Goal: Find specific fact: Find specific fact

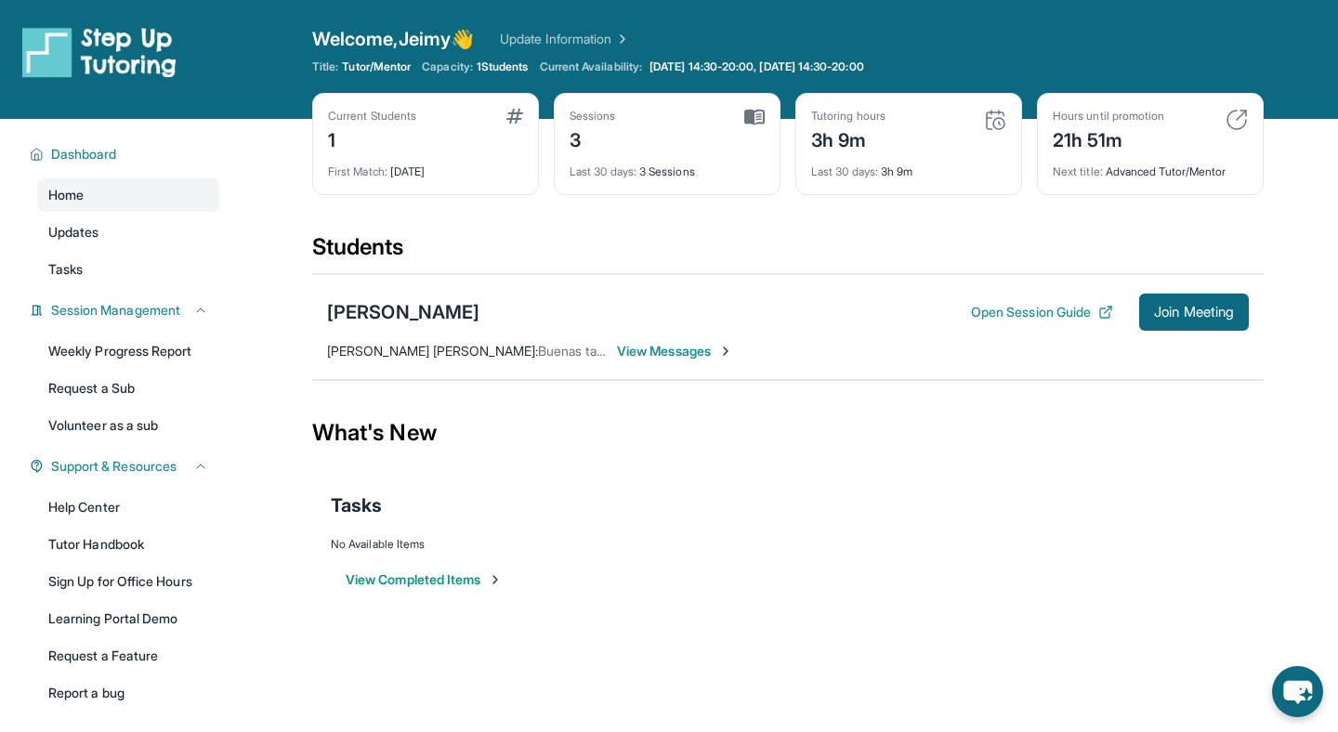
click at [403, 352] on span "[PERSON_NAME] [PERSON_NAME] :" at bounding box center [432, 351] width 211 height 16
click at [375, 311] on div "[PERSON_NAME]" at bounding box center [403, 312] width 152 height 26
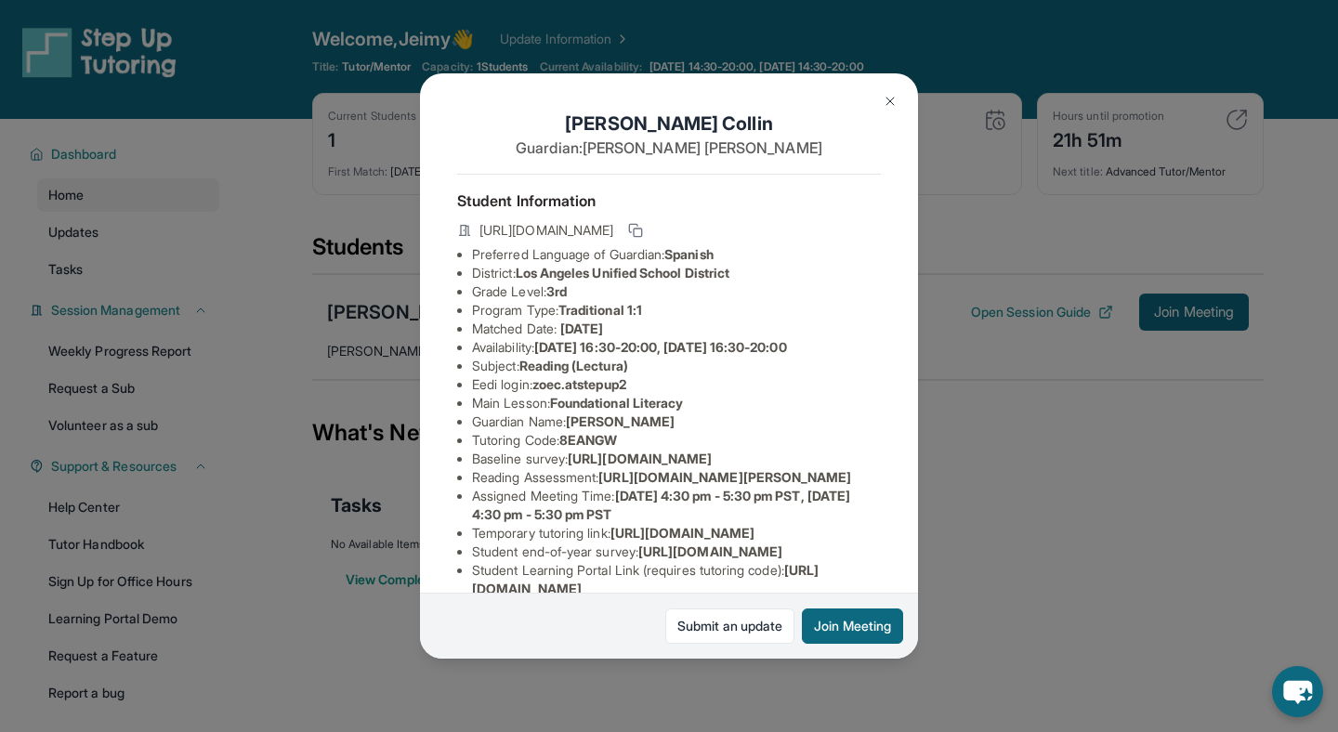
scroll to position [288, 0]
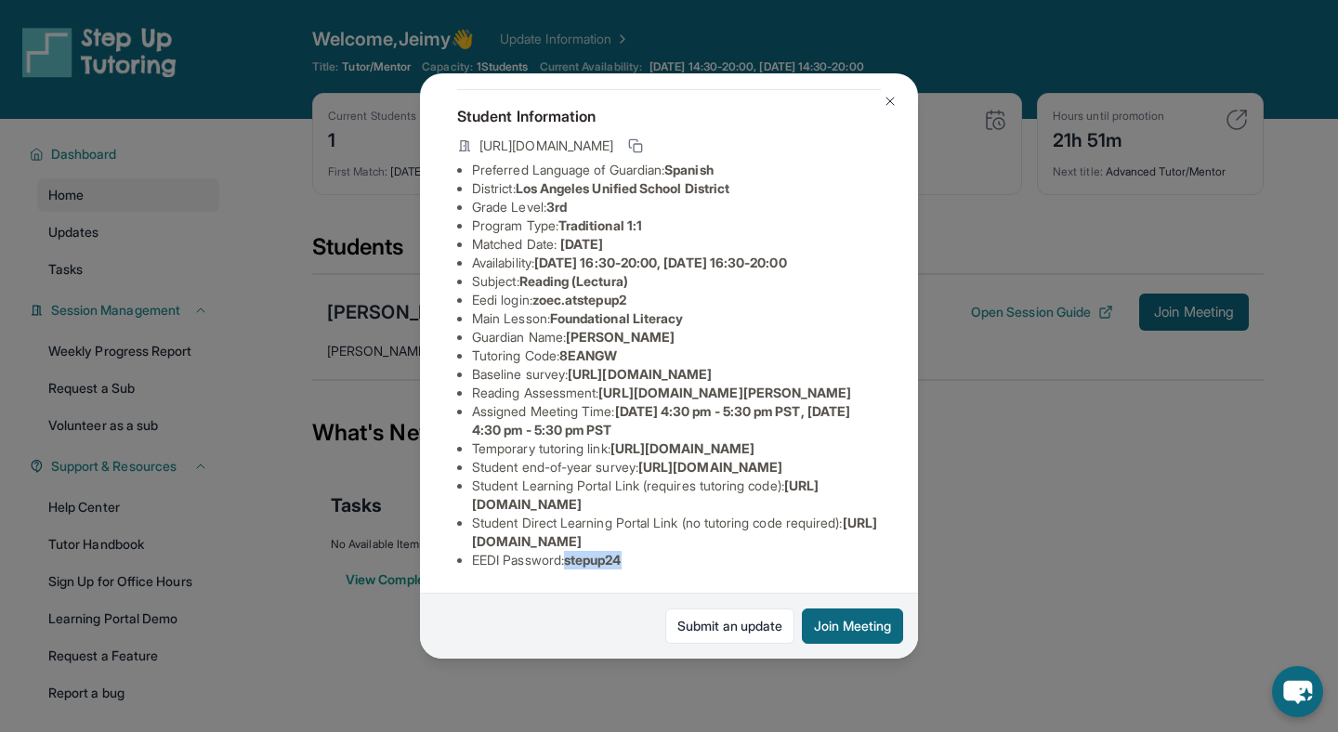
drag, startPoint x: 573, startPoint y: 561, endPoint x: 684, endPoint y: 561, distance: 110.6
click at [684, 561] on li "EEDI Password : stepup24" at bounding box center [676, 560] width 409 height 19
copy span "stepup24"
drag, startPoint x: 540, startPoint y: 207, endPoint x: 620, endPoint y: 205, distance: 80.0
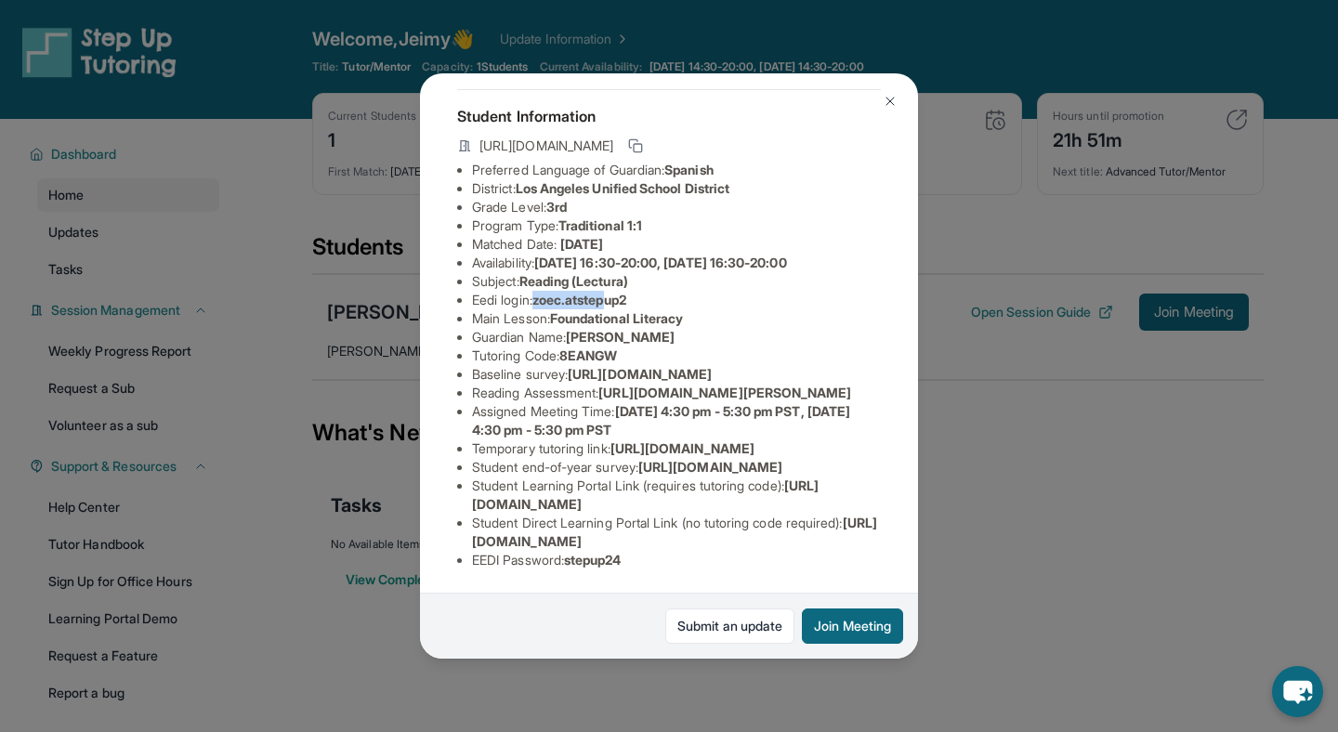
click at [618, 292] on span "zoec.atstepup2" at bounding box center [580, 300] width 94 height 16
click at [620, 292] on span "zoec.atstepup2" at bounding box center [580, 300] width 94 height 16
drag, startPoint x: 541, startPoint y: 212, endPoint x: 640, endPoint y: 213, distance: 99.5
click at [640, 291] on li "Eedi login : zoec.atstepup2" at bounding box center [676, 300] width 409 height 19
copy span "zoec.atstepup2"
